Goal: Information Seeking & Learning: Find specific fact

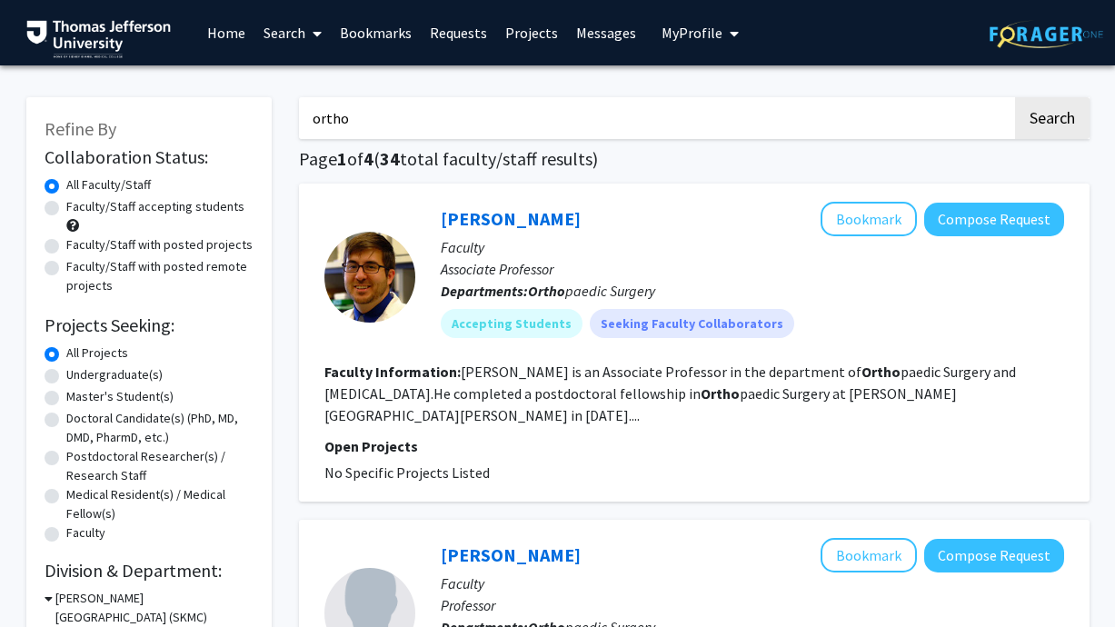
drag, startPoint x: 390, startPoint y: 127, endPoint x: 284, endPoint y: 119, distance: 106.6
click at [1015, 97] on button "Search" at bounding box center [1052, 118] width 75 height 42
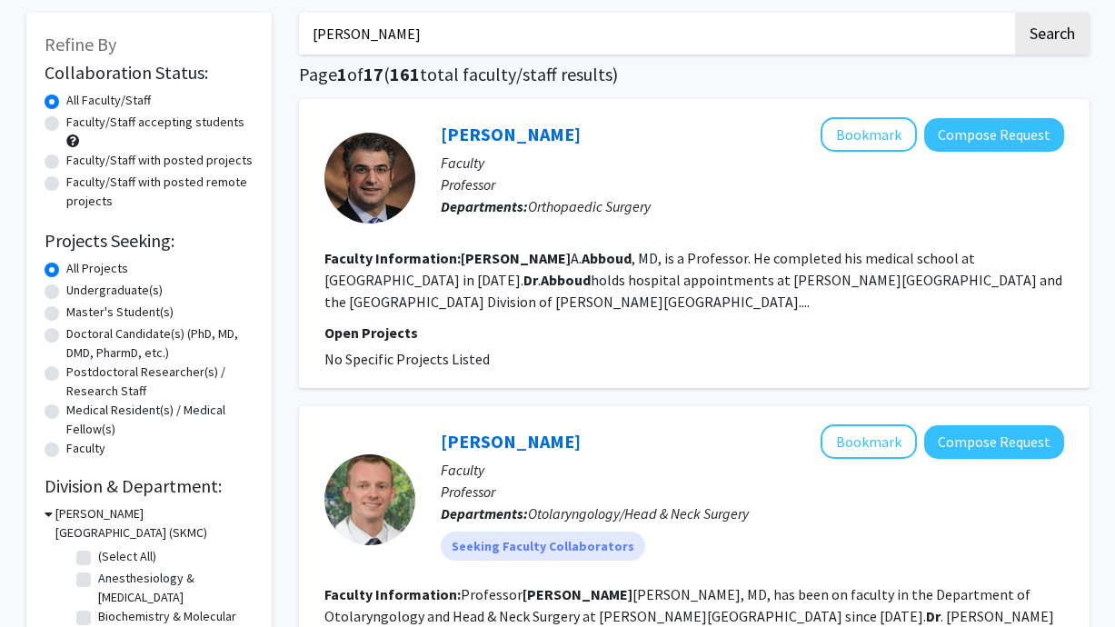
scroll to position [82, 0]
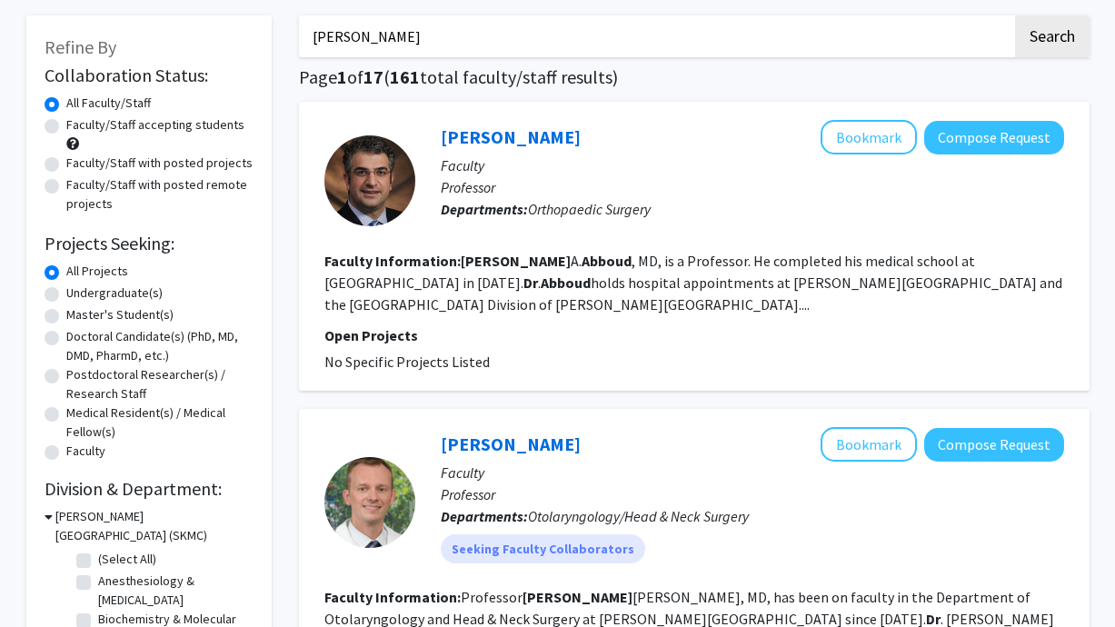
drag, startPoint x: 432, startPoint y: 30, endPoint x: 334, endPoint y: 32, distance: 97.3
click at [334, 32] on input "[PERSON_NAME]" at bounding box center [655, 36] width 713 height 42
click at [1015, 15] on button "Search" at bounding box center [1052, 36] width 75 height 42
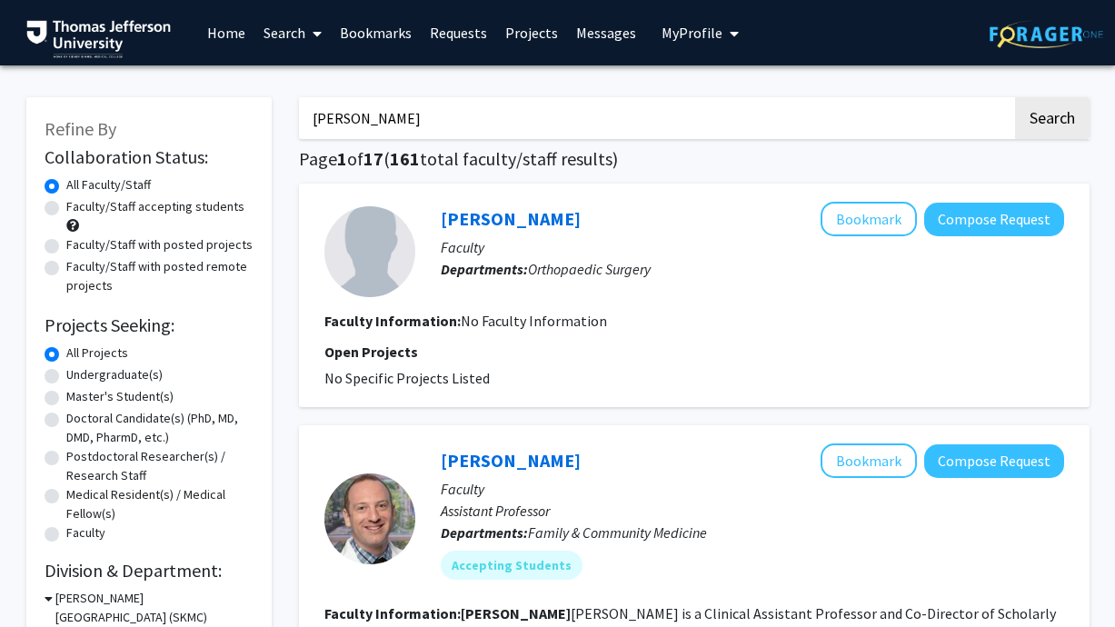
drag, startPoint x: 452, startPoint y: 114, endPoint x: 334, endPoint y: 115, distance: 118.1
click at [334, 115] on input "[PERSON_NAME]" at bounding box center [655, 118] width 713 height 42
click at [1015, 97] on button "Search" at bounding box center [1052, 118] width 75 height 42
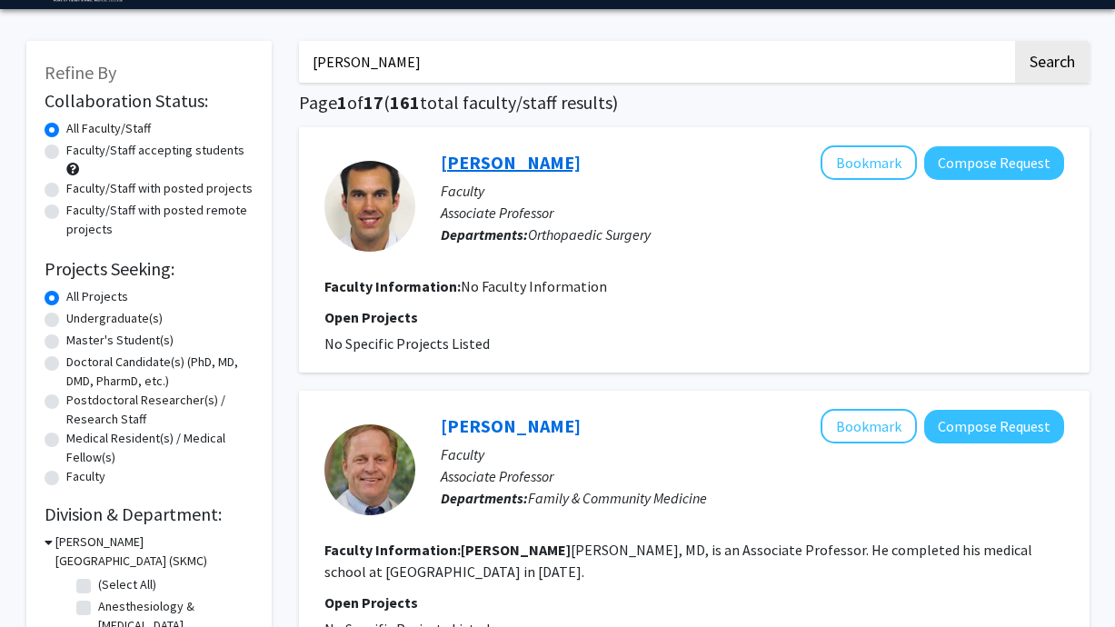
scroll to position [55, 0]
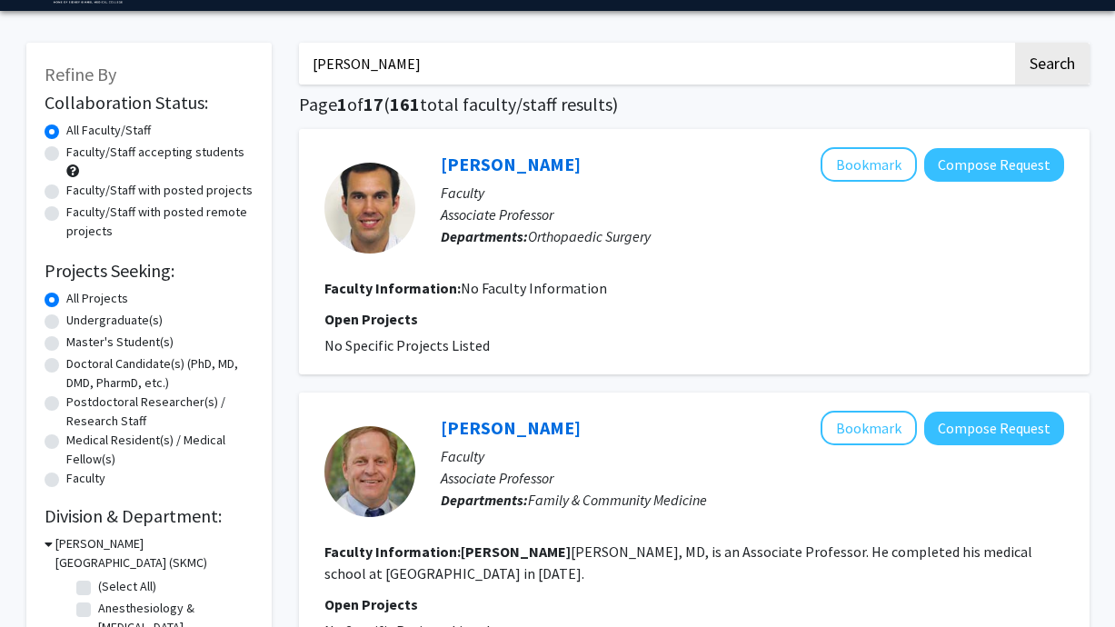
click at [407, 60] on input "[PERSON_NAME]" at bounding box center [655, 64] width 713 height 42
drag, startPoint x: 463, startPoint y: 65, endPoint x: 271, endPoint y: 59, distance: 191.9
click at [1015, 43] on button "Search" at bounding box center [1052, 64] width 75 height 42
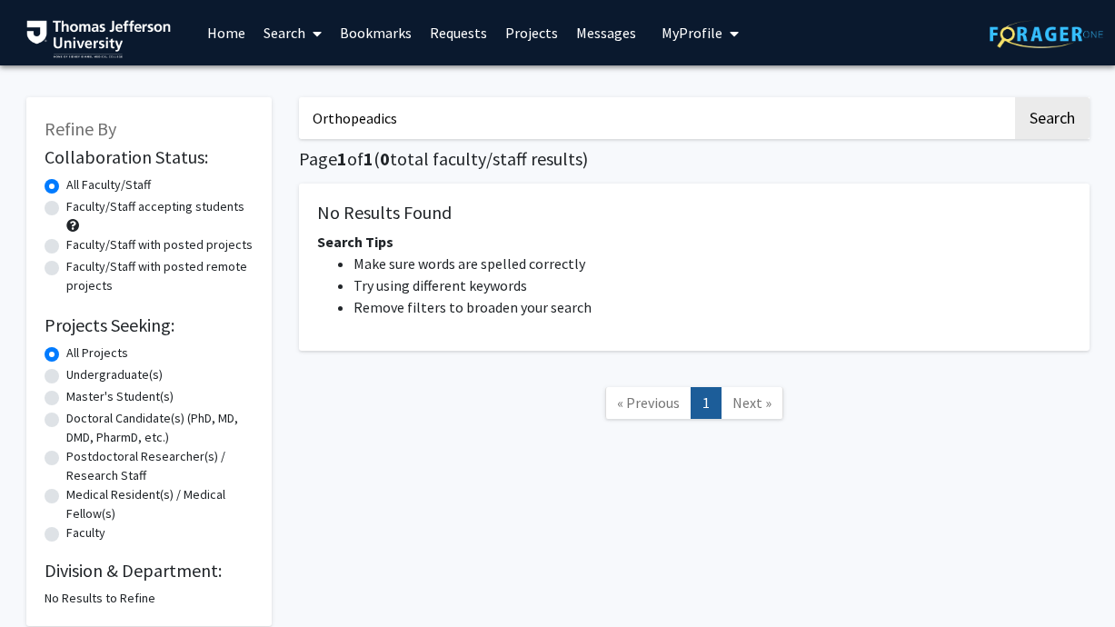
click at [374, 125] on input "Orthopeadics" at bounding box center [655, 118] width 713 height 42
click at [374, 122] on input "Orthopeadics" at bounding box center [655, 118] width 713 height 42
click at [1029, 132] on button "Search" at bounding box center [1052, 118] width 75 height 42
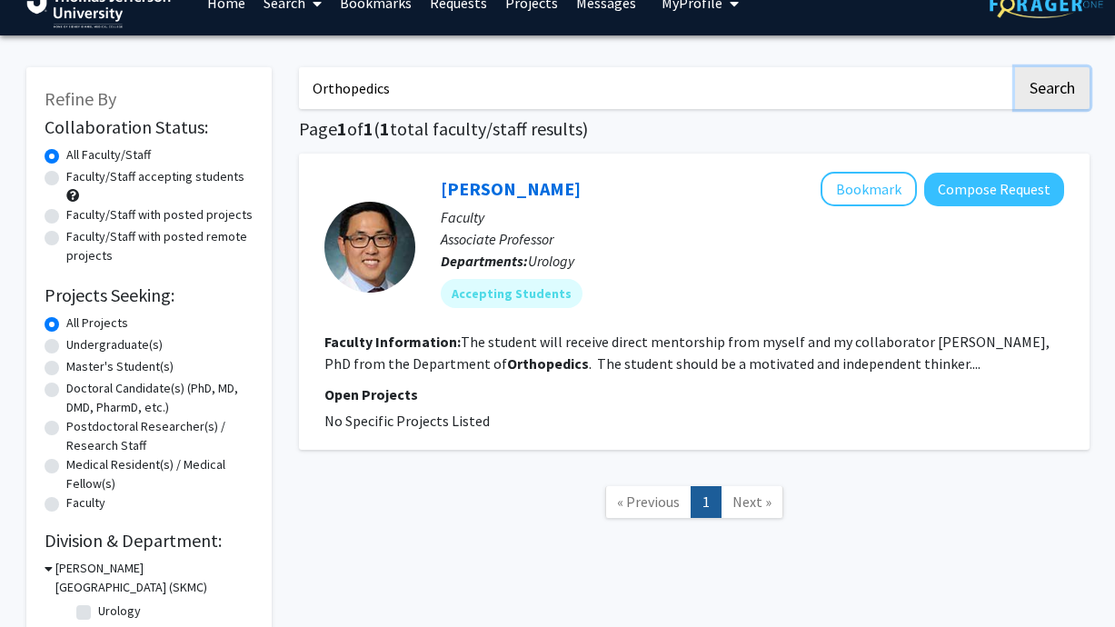
scroll to position [32, 0]
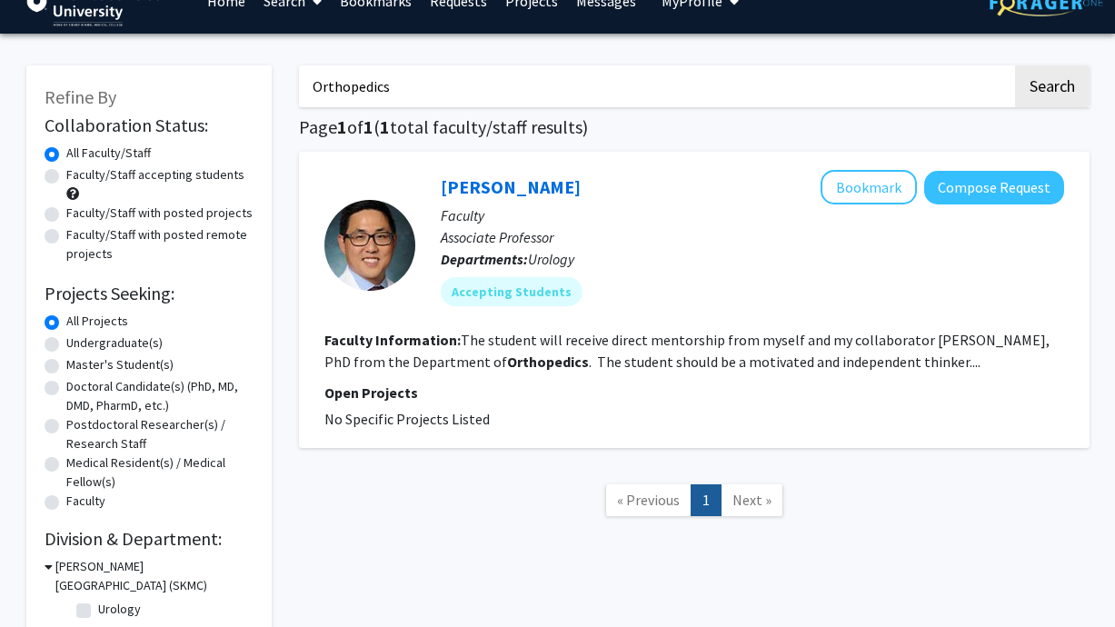
click at [387, 81] on input "Orthopedics" at bounding box center [655, 86] width 713 height 42
type input "Ortho"
click at [1015, 65] on button "Search" at bounding box center [1052, 86] width 75 height 42
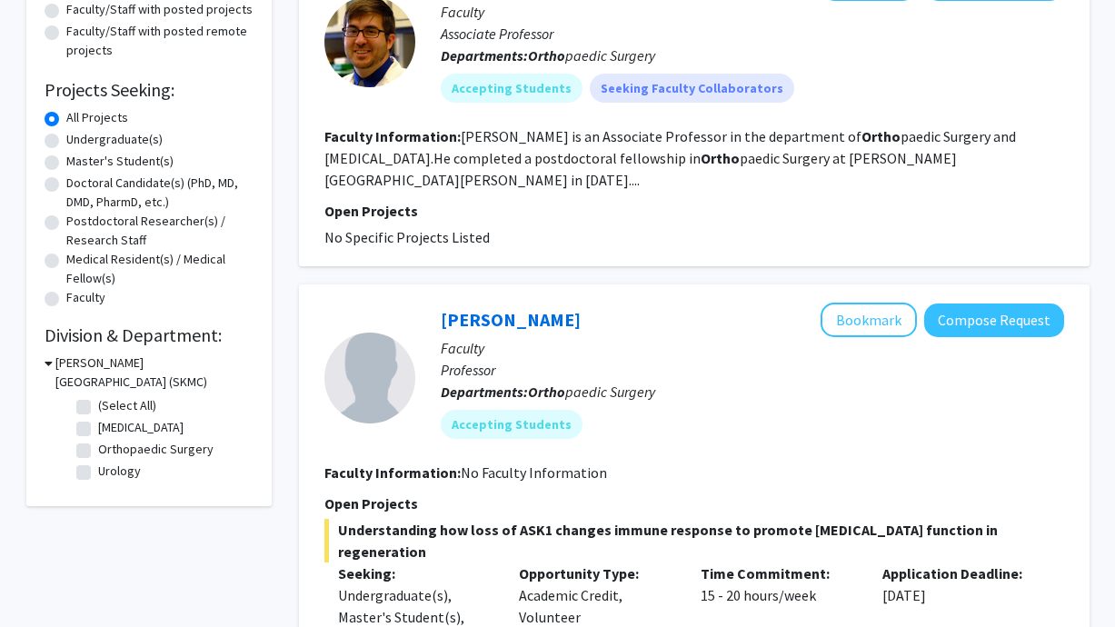
scroll to position [242, 0]
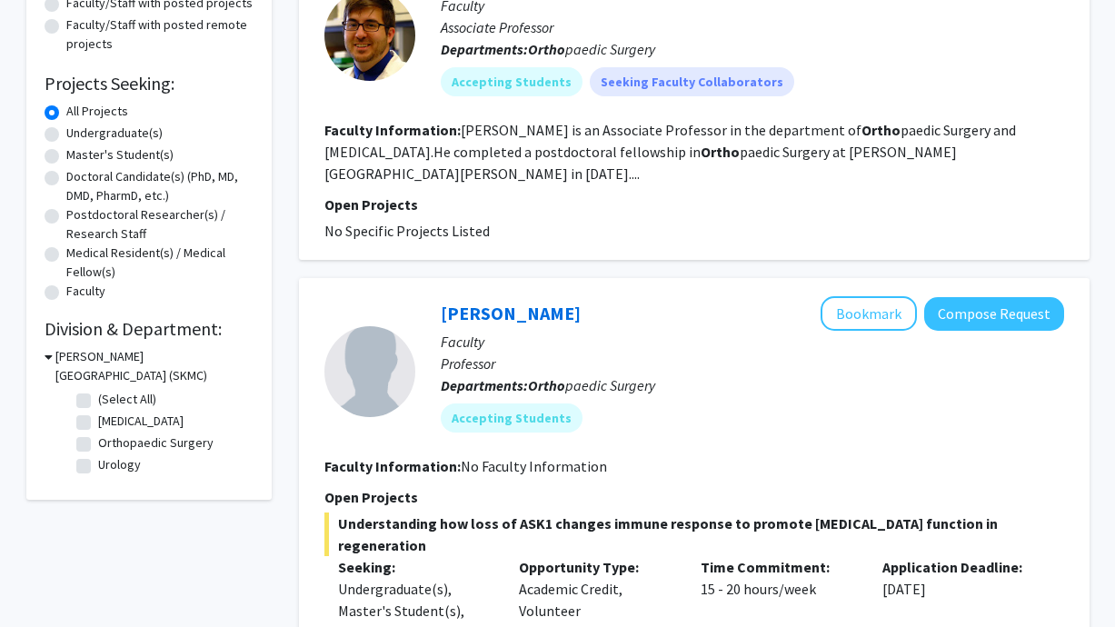
click at [98, 444] on label "Orthopaedic Surgery" at bounding box center [155, 442] width 115 height 19
click at [98, 444] on input "Orthopaedic Surgery" at bounding box center [104, 439] width 12 height 12
checkbox input "true"
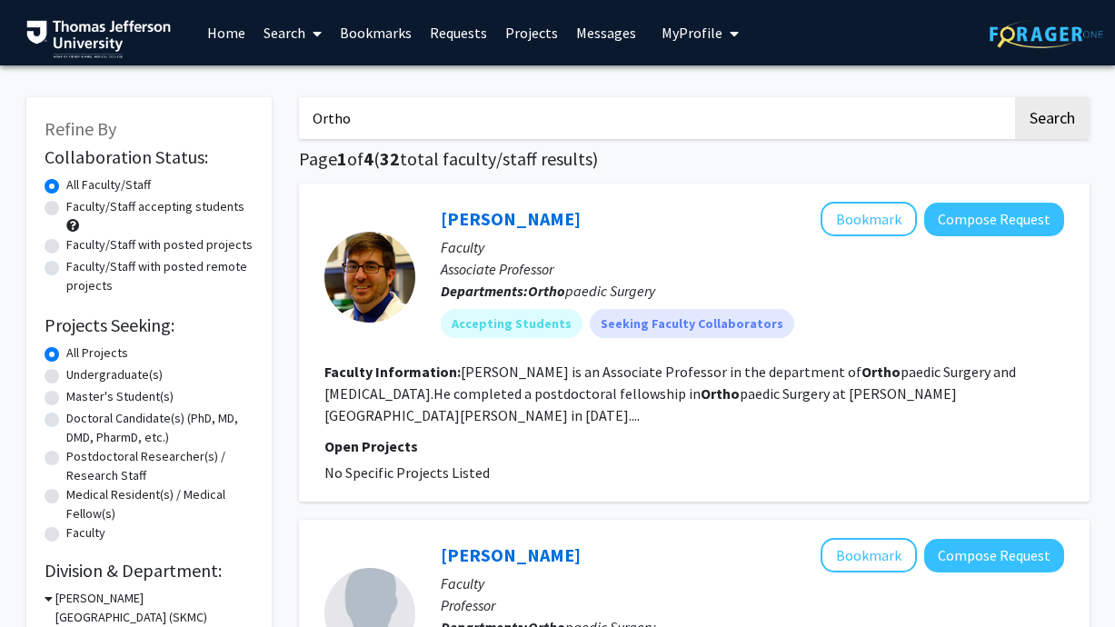
drag, startPoint x: 369, startPoint y: 124, endPoint x: 288, endPoint y: 124, distance: 80.9
click at [1015, 97] on button "Search" at bounding box center [1052, 118] width 75 height 42
checkbox input "false"
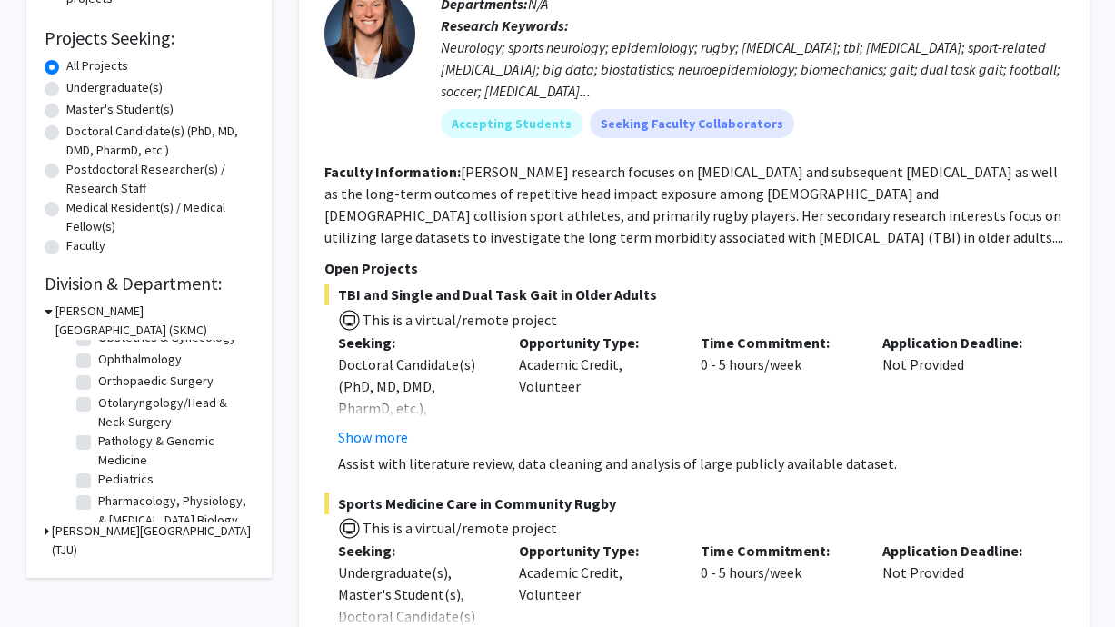
scroll to position [579, 0]
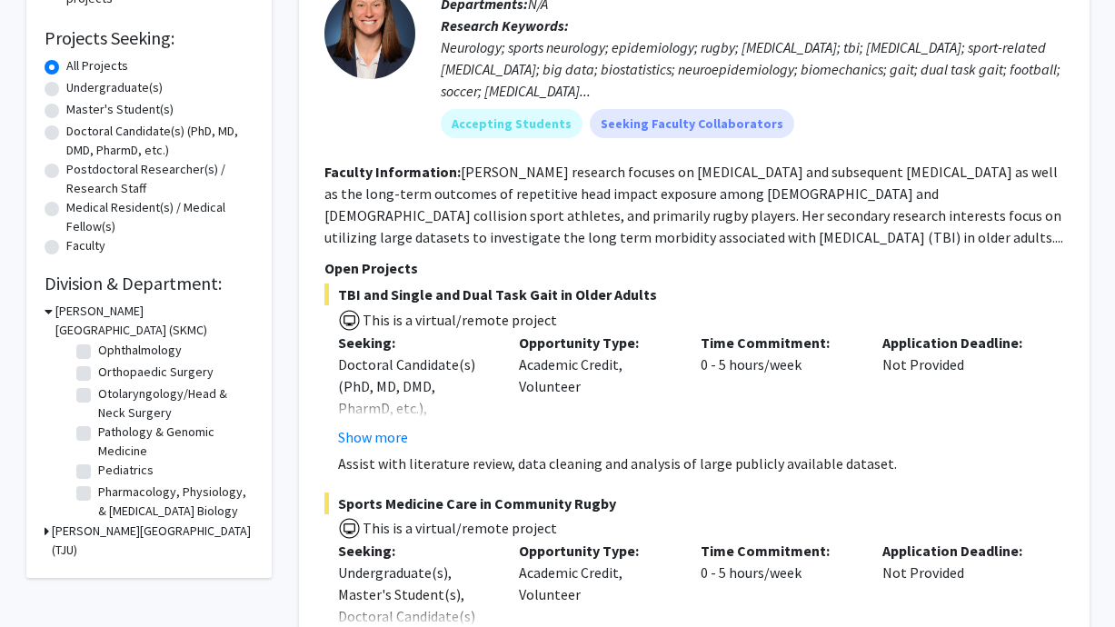
click at [98, 368] on label "Orthopaedic Surgery" at bounding box center [155, 372] width 115 height 19
click at [98, 368] on input "Orthopaedic Surgery" at bounding box center [104, 369] width 12 height 12
checkbox input "true"
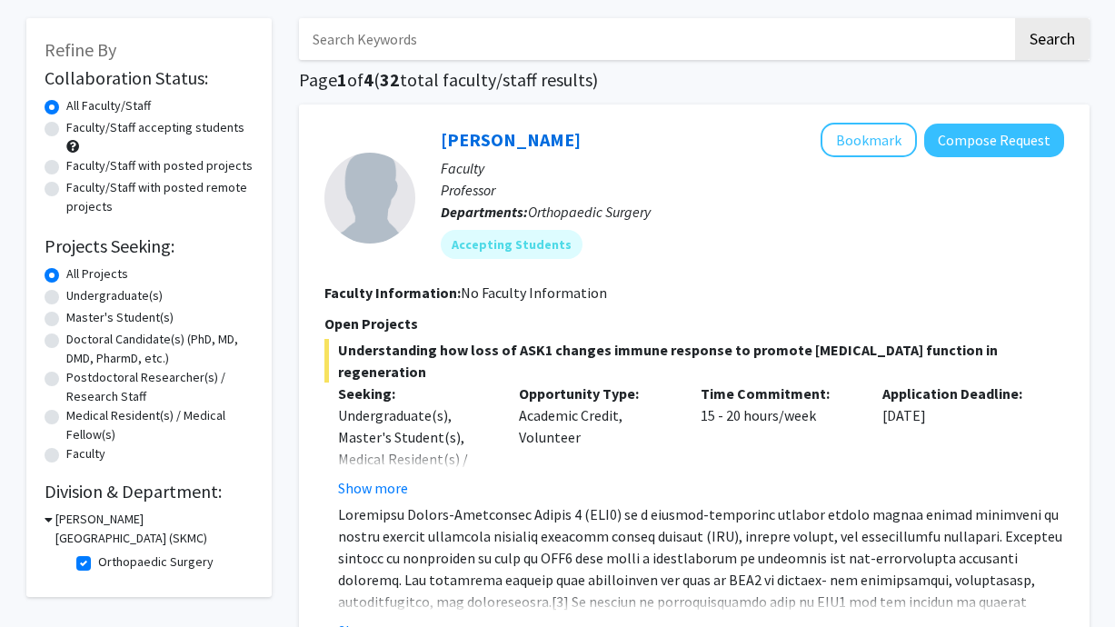
scroll to position [87, 0]
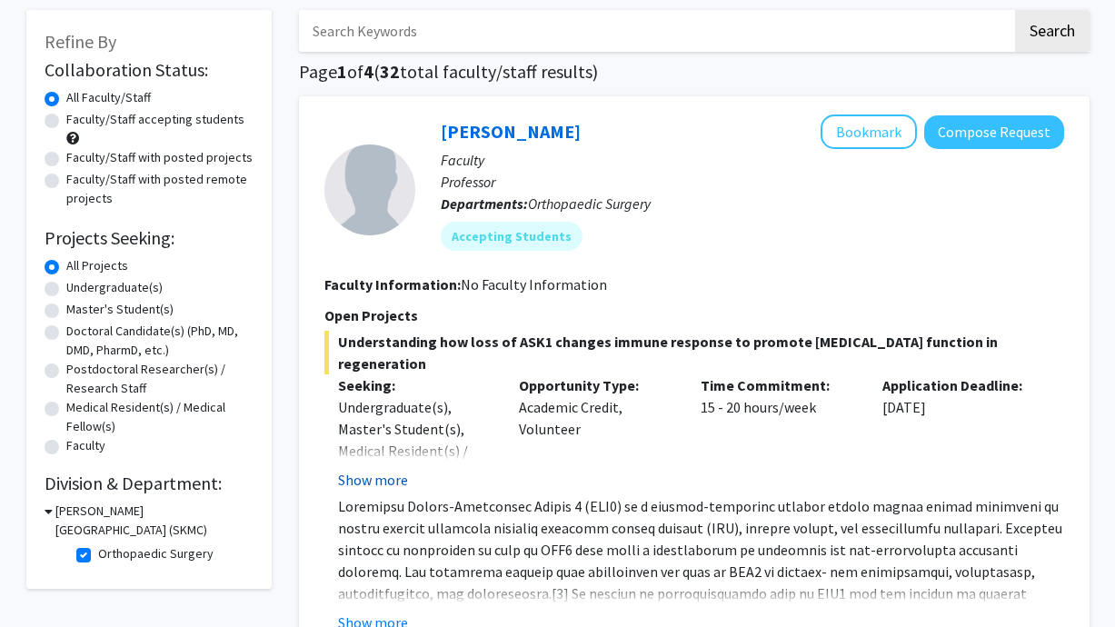
click at [399, 482] on button "Show more" at bounding box center [373, 480] width 70 height 22
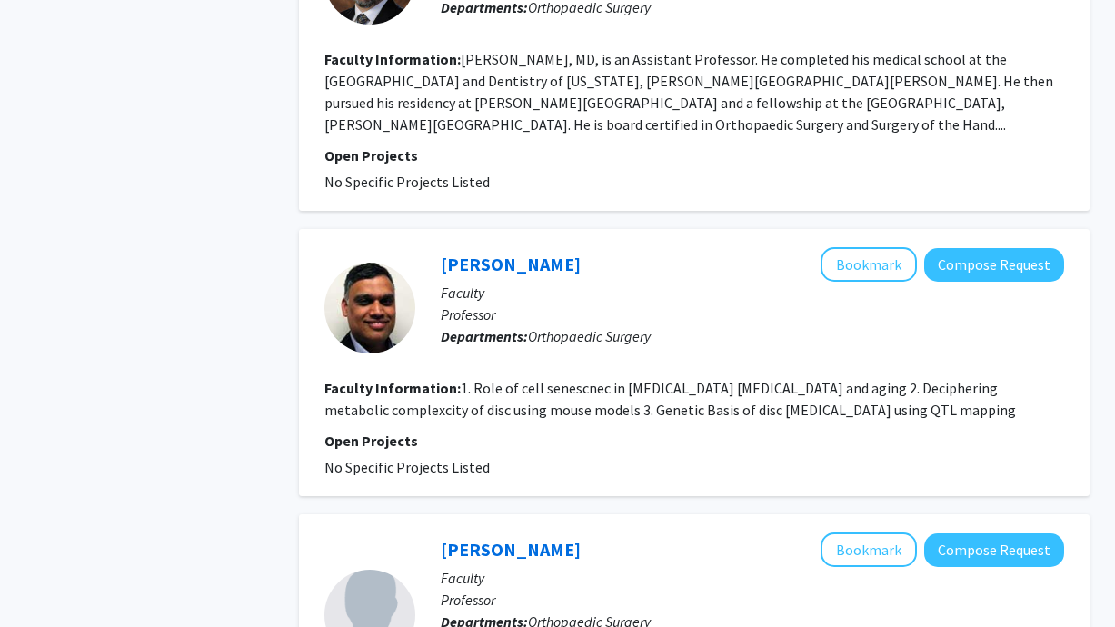
scroll to position [1999, 0]
